Goal: Transaction & Acquisition: Purchase product/service

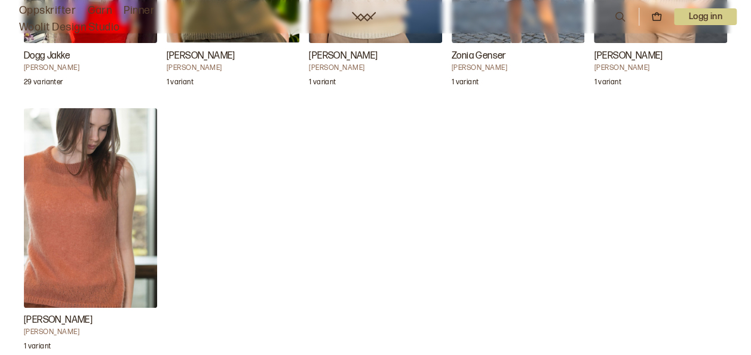
scroll to position [4832, 0]
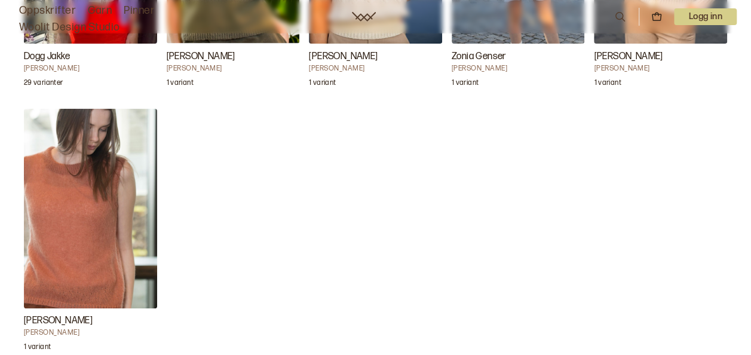
click at [81, 237] on img "Satya Tee" at bounding box center [90, 209] width 133 height 200
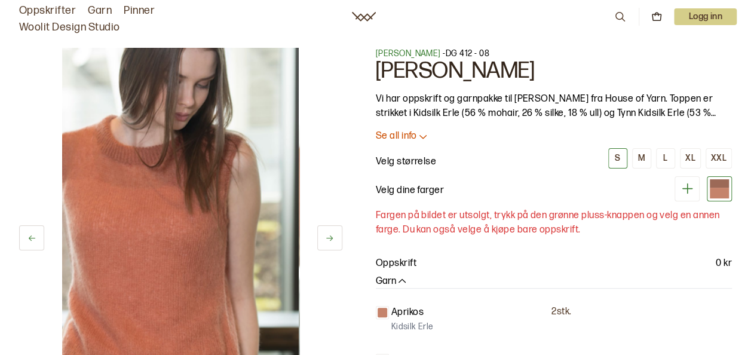
click at [401, 134] on p "Se all info" at bounding box center [396, 136] width 41 height 13
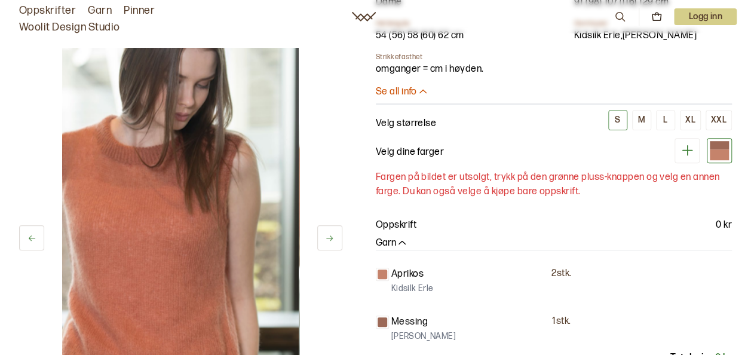
scroll to position [317, 0]
click at [673, 122] on button "L" at bounding box center [665, 119] width 19 height 20
click at [689, 148] on icon at bounding box center [687, 149] width 15 height 15
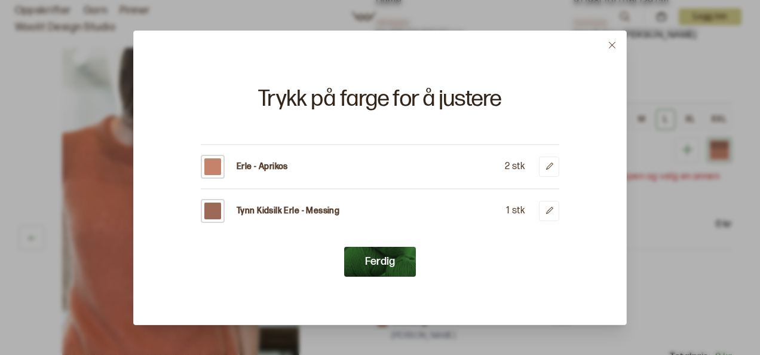
click at [612, 47] on icon at bounding box center [612, 45] width 9 height 9
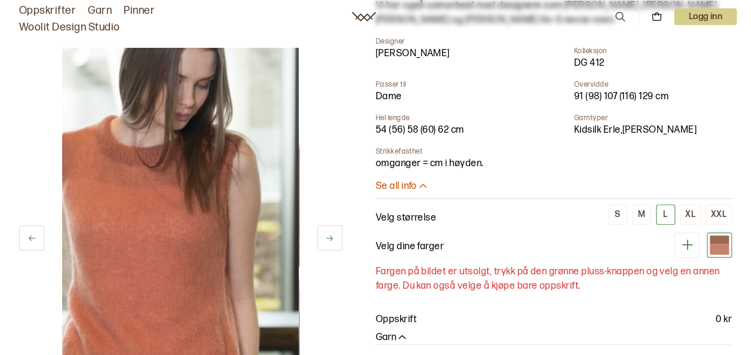
scroll to position [230, 0]
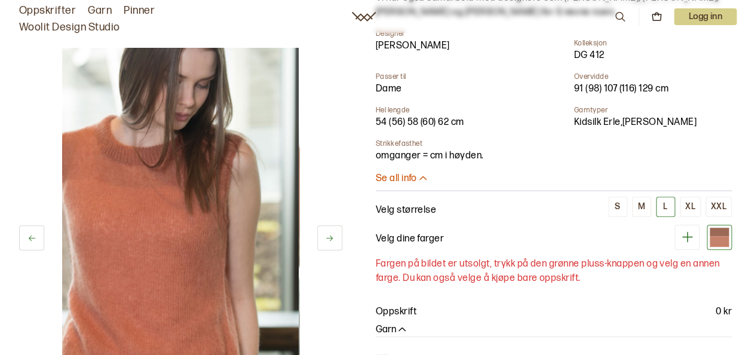
click at [401, 181] on p "Se all info" at bounding box center [396, 179] width 41 height 13
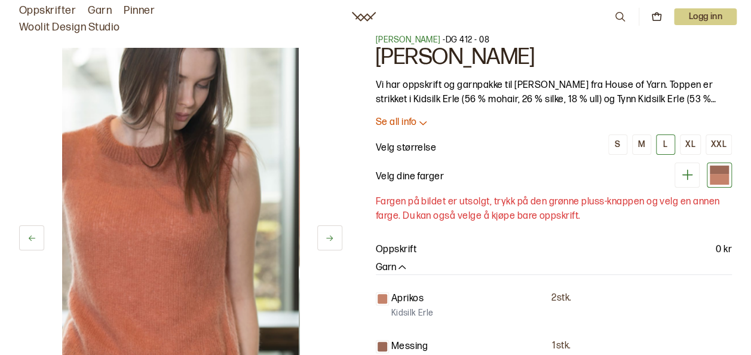
scroll to position [13, 0]
drag, startPoint x: 555, startPoint y: 81, endPoint x: 517, endPoint y: 79, distance: 38.3
click at [517, 79] on p "Vi har oppskrift og garnpakke til [PERSON_NAME] fra House of Yarn. Toppen er st…" at bounding box center [554, 93] width 357 height 29
copy p "[PERSON_NAME]"
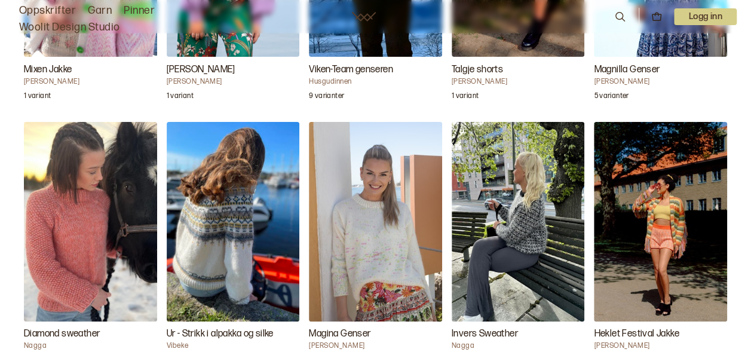
scroll to position [2174, 0]
